Goal: Find specific page/section: Find specific page/section

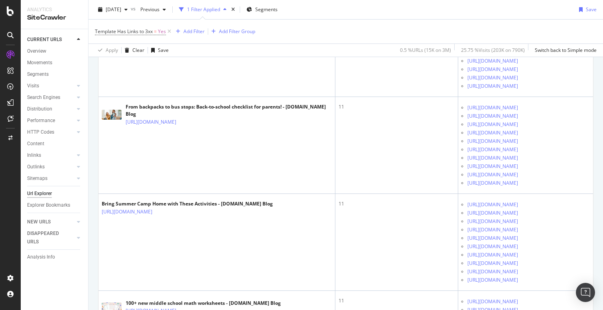
scroll to position [1269, 0]
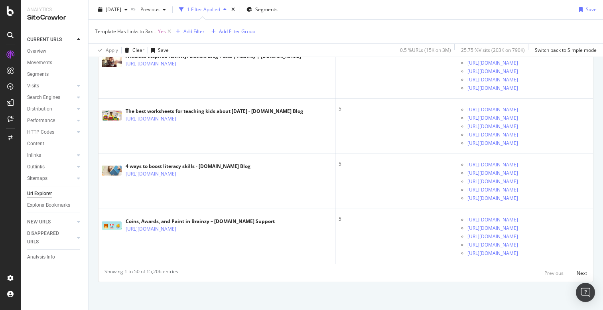
scroll to position [4292, 0]
